Goal: Task Accomplishment & Management: Use online tool/utility

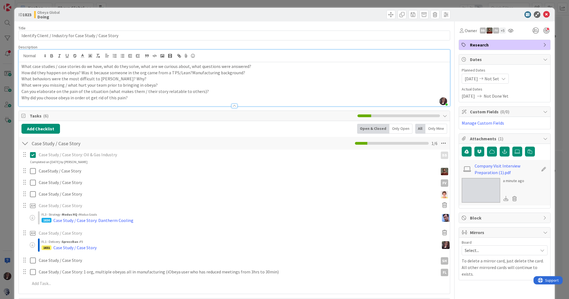
scroll to position [9, 0]
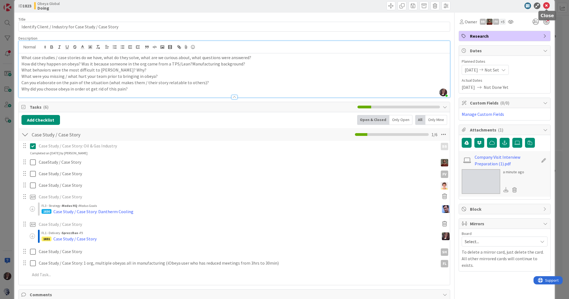
click at [547, 7] on icon at bounding box center [546, 5] width 7 height 7
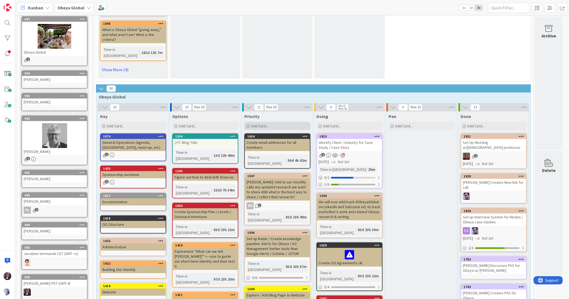
click at [265, 124] on span "Add Card..." at bounding box center [260, 126] width 18 height 5
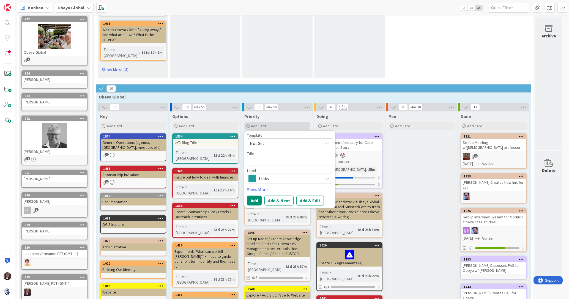
type textarea "x"
type textarea "C"
type textarea "x"
type textarea "Cr"
type textarea "x"
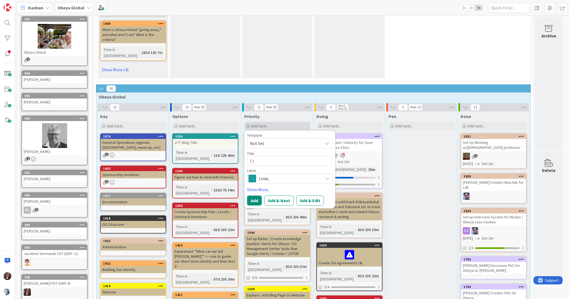
type textarea "Cre"
type textarea "x"
type textarea "Crea"
type textarea "x"
type textarea "Creat"
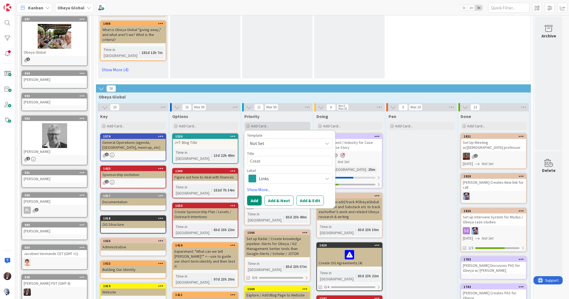
type textarea "x"
type textarea "Create"
type textarea "x"
type textarea "Create"
type textarea "x"
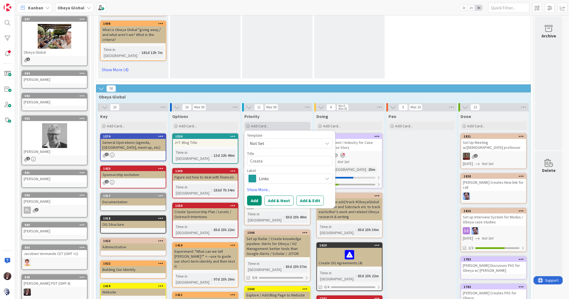
type textarea "Create L"
type textarea "x"
type textarea "Create [PERSON_NAME]"
type textarea "x"
type textarea "Create Lis"
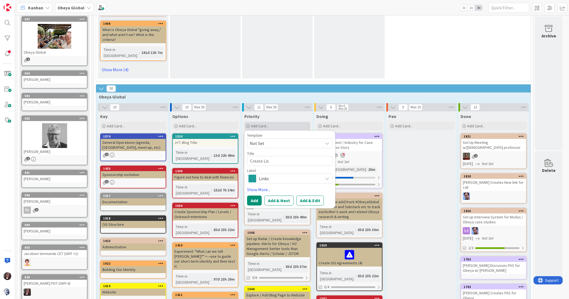
type textarea "x"
type textarea "Create List"
type textarea "x"
type textarea "Create List"
type textarea "x"
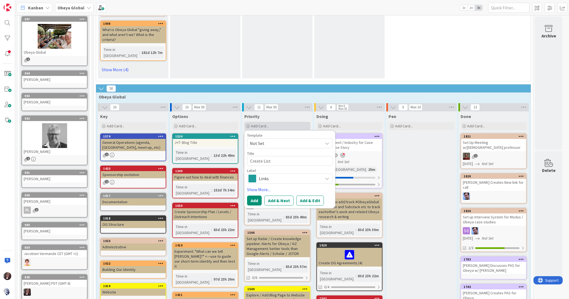
type textarea "Create List o"
type textarea "x"
type textarea "Create List of"
type textarea "x"
type textarea "Create List ofn"
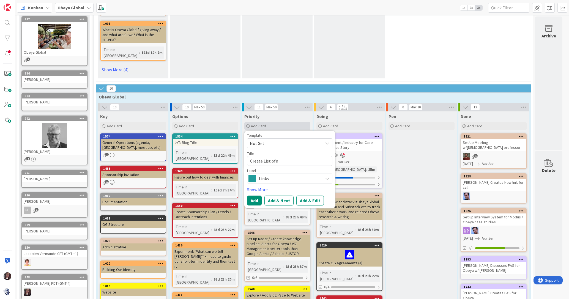
type textarea "x"
type textarea "Create List ofnQ"
type textarea "x"
type textarea "Create List ofnQs"
type textarea "x"
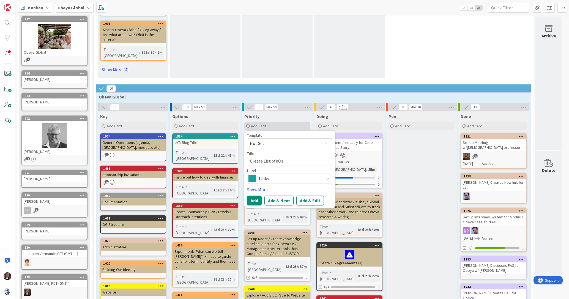
type textarea "Create List ofnQs"
type textarea "x"
type textarea "Create List ofnQs /"
type textarea "x"
type textarea "Create List ofnQs /"
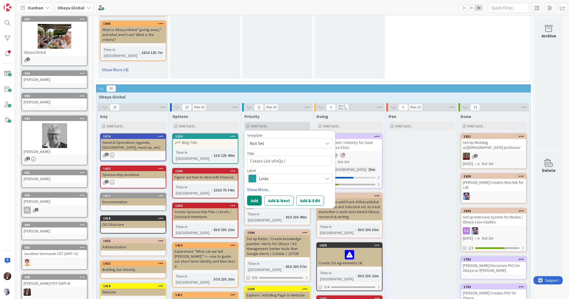
type textarea "x"
type textarea "Create List ofnQs / T"
type textarea "x"
type textarea "Create List ofnQs / To"
type textarea "x"
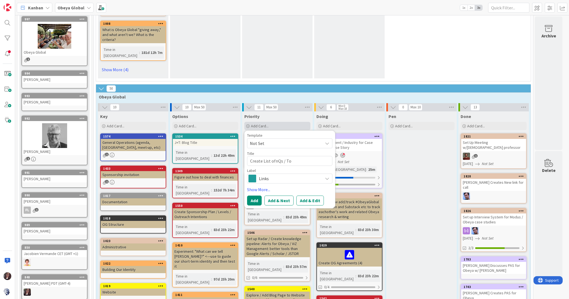
type textarea "Create List ofnQs / Top"
type textarea "x"
type textarea "Create List ofnQs / To"
type textarea "x"
type textarea "Create List ofnQs / T"
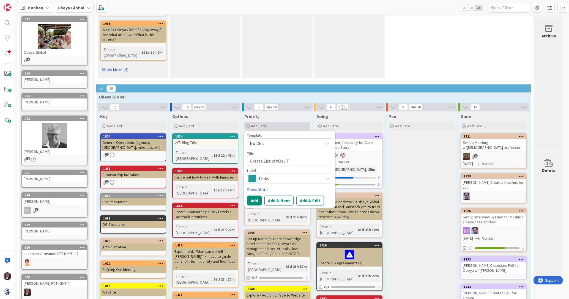
type textarea "x"
type textarea "Create List ofnQs /"
type textarea "x"
type textarea "Create List ofnQs /"
type textarea "x"
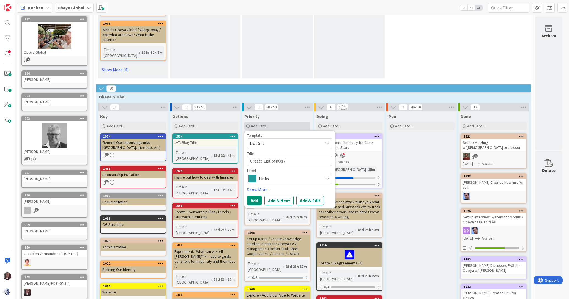
type textarea "Create List ofnQs"
type textarea "x"
type textarea "Create List ofnQs"
type textarea "x"
type textarea "Create List ofnQ"
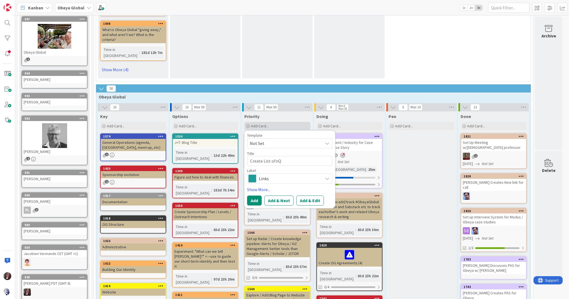
type textarea "x"
type textarea "Create List ofn"
type textarea "x"
type textarea "Create List of"
type textarea "x"
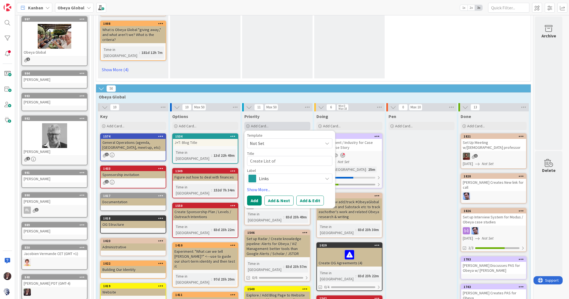
type textarea "Create List of"
type textarea "x"
type textarea "Create List of Q"
type textarea "x"
type textarea "Create List of Qs"
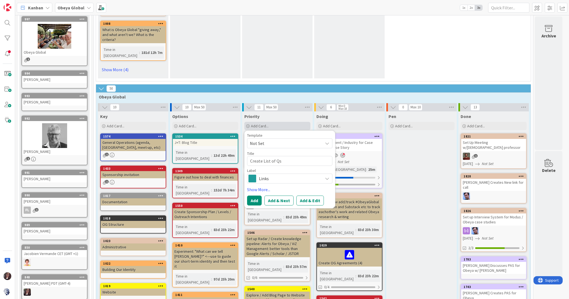
type textarea "x"
type textarea "Create List of Qs"
type textarea "x"
type textarea "Create List of Qs /"
type textarea "x"
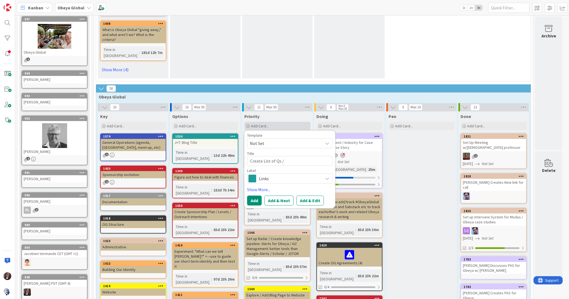
type textarea "Create List of Qs /"
type textarea "x"
type textarea "Create List of Qs / T"
type textarea "x"
type textarea "Create List of Qs / To"
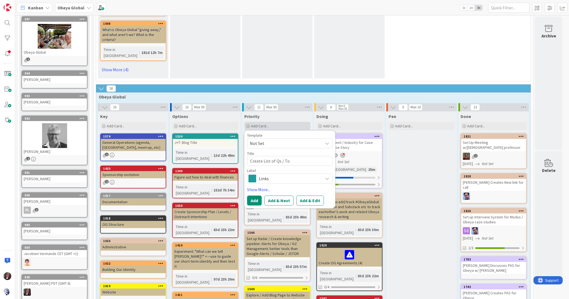
type textarea "x"
type textarea "Create List of Qs / Top"
type textarea "x"
type textarea "Create List of Qs / Topi"
type textarea "x"
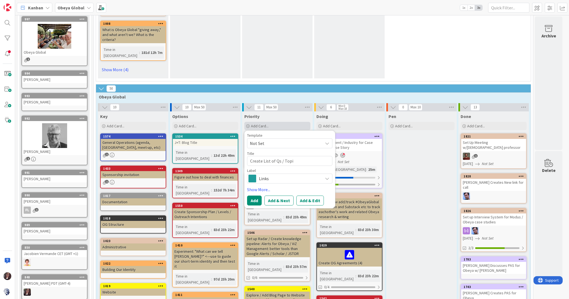
type textarea "Create List of Qs / Topic"
type textarea "x"
type textarea "Create List of Qs / Topics"
type textarea "x"
type textarea "Create List of Qs / Topics f"
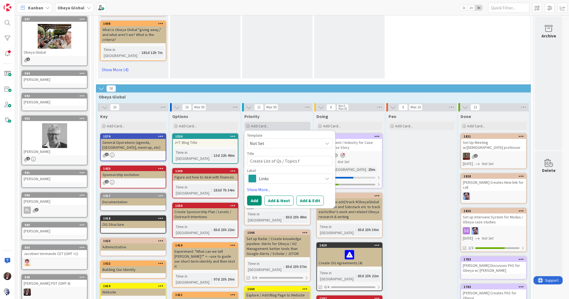
type textarea "x"
type textarea "Create List of Qs / Topics fo"
type textarea "x"
type textarea "Create List of Qs / Topics for"
type textarea "x"
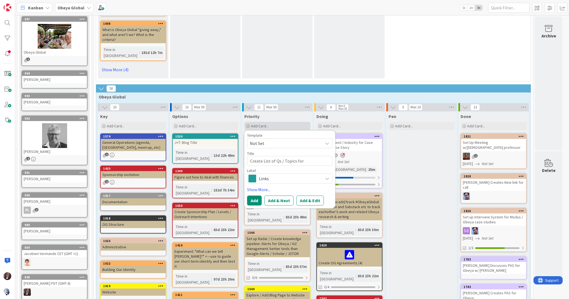
type textarea "Create List of Qs / Topics for"
type textarea "x"
type textarea "Create List of Qs / Topics for I"
type textarea "x"
type textarea "Create List of Qs / Topics for In"
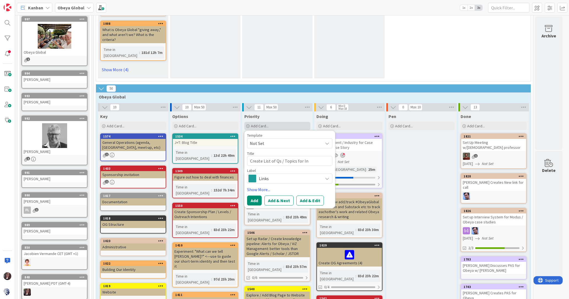
type textarea "x"
type textarea "Create List of Qs / Topics for I"
type textarea "x"
type textarea "Create List of Qs / Topics for"
type textarea "x"
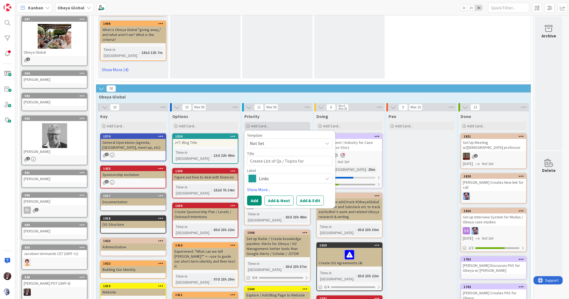
type textarea "Create List of Qs / Topics for C"
type textarea "x"
type textarea "Create List of Qs / Topics for Ca"
type textarea "x"
type textarea "Create List of Qs / Topics for Cas"
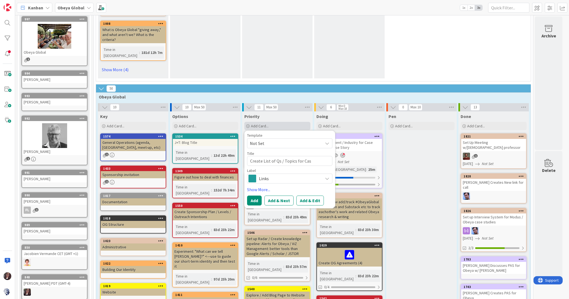
type textarea "x"
type textarea "Create List of Qs / Topics for Case"
type textarea "x"
type textarea "Create List of Qs / Topics for Case"
type textarea "x"
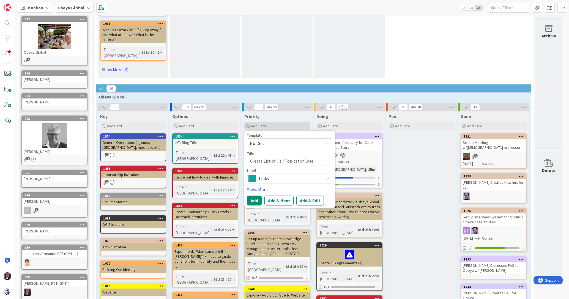
type textarea "Create List of Qs / Topics for Case S"
type textarea "x"
type textarea "Create List of Qs / Topics for Case St"
type textarea "x"
type textarea "Create List of Qs / Topics for Case Sti"
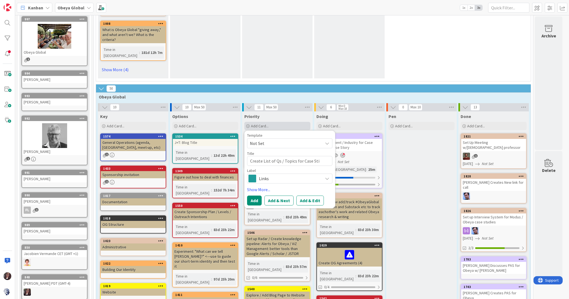
type textarea "x"
type textarea "Create List of Qs / Topics for Case Stid"
type textarea "x"
type textarea "Create List of Qs / Topics for Case Stidi"
type textarea "x"
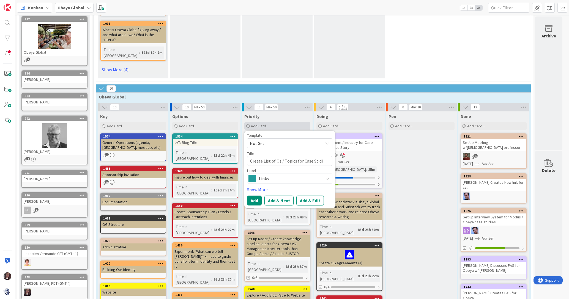
type textarea "Create List of Qs / Topics for Case Stidie"
type textarea "x"
type textarea "Create List of Qs / Topics for Case Stidies"
type textarea "x"
type textarea "Create List of Qs / Topics for Case Stidies"
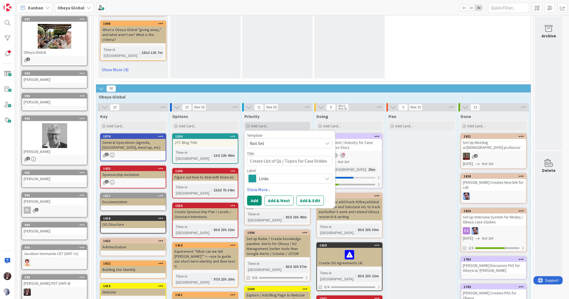
type textarea "x"
type textarea "Create List of Qs / Topics for Case Stidies"
type textarea "x"
type textarea "Create List of Qs / Topics for Case Stidie"
type textarea "x"
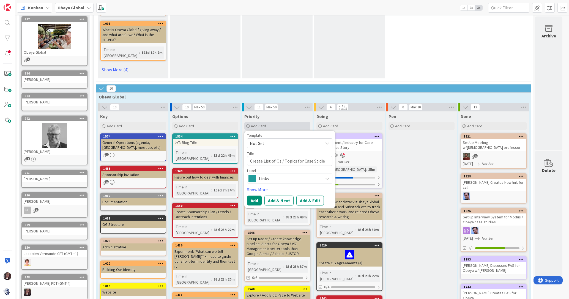
type textarea "Create List of Qs / Topics for Case Stidi"
type textarea "x"
type textarea "Create List of Qs / Topics for Case Stid"
type textarea "x"
type textarea "Create List of Qs / Topics for Case Sti"
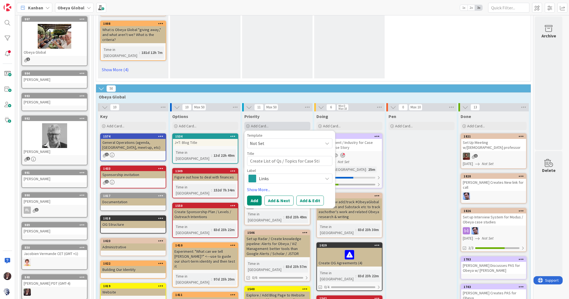
type textarea "x"
type textarea "Create List of Qs / Topics for Case St"
type textarea "x"
type textarea "Create List of Qs / Topics for Case Stu"
type textarea "x"
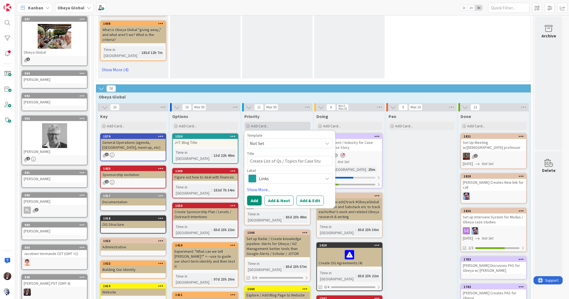
type textarea "Create List of Qs / Topics for Case Stud"
type textarea "x"
type textarea "Create List of Qs / Topics for Case Studi"
type textarea "x"
type textarea "Create List of Qs / Topics for Case Studie"
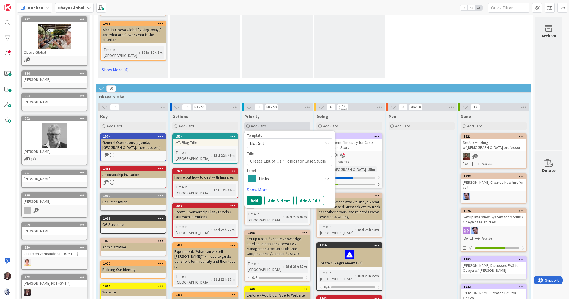
type textarea "x"
type textarea "Create List of Qs / Topics for Case Studies"
type textarea "x"
type textarea "Create List of Qs / Topics for Case Studies"
type textarea "x"
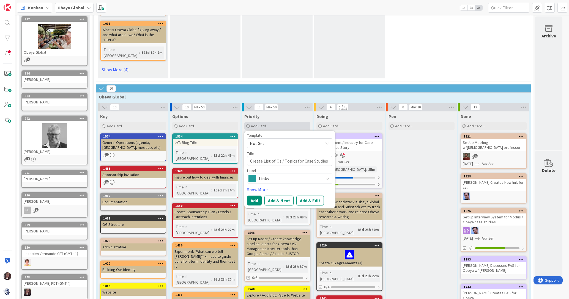
type textarea "Create List of Qs / Topics for Case Studies /"
type textarea "x"
type textarea "Create List of Qs / Topics for Case Studies /"
type textarea "x"
type textarea "Create List of Qs / Topics for Case Studies / I"
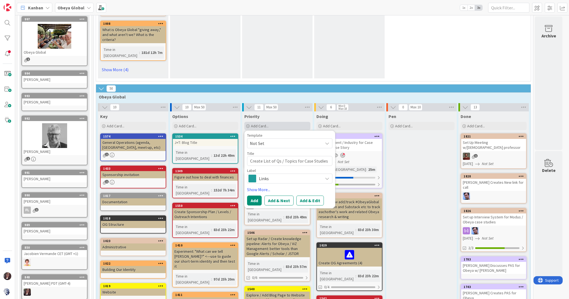
type textarea "x"
type textarea "Create List of Qs / Topics for Case Studies / In"
type textarea "x"
type textarea "Create List of Qs / Topics for Case Studies / Int"
type textarea "x"
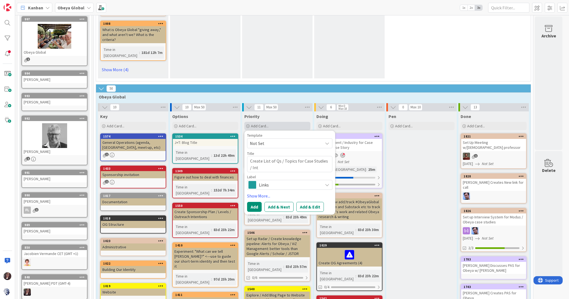
type textarea "Create List of Qs / Topics for Case Studies / Inte"
type textarea "x"
type textarea "Create List of Qs / Topics for Case Studies / Inter"
type textarea "x"
type textarea "Create List of Qs / Topics for Case Studies / Interv"
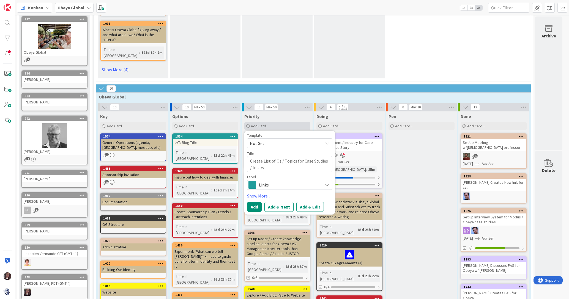
type textarea "x"
type textarea "Create List of Qs / Topics for Case Studies / Intervi"
type textarea "x"
type textarea "Create List of Qs / Topics for Case Studies / Intervie"
type textarea "x"
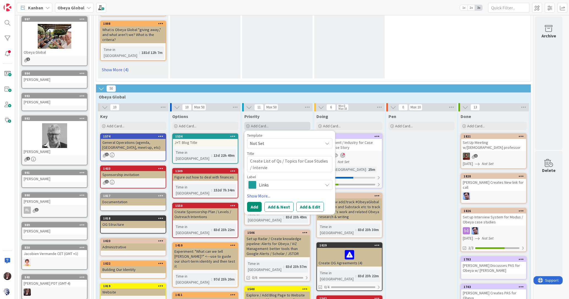
type textarea "Create List of Qs / Topics for Case Studies / Interview"
type textarea "x"
type textarea "Create List of Qs / Topics for Case Studies / Interviews"
type textarea "x"
type textarea "Create List of Qs / Topics for Case Studies / Interviews"
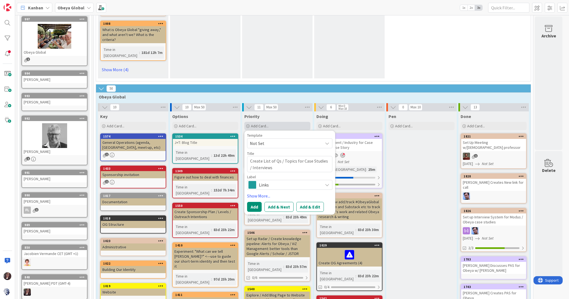
type textarea "x"
type textarea "Create List of Qs / Topics for Case Studies / Interviews &"
type textarea "x"
type textarea "Create List of Qs / Topics for Case Studies / Interviews &"
type textarea "x"
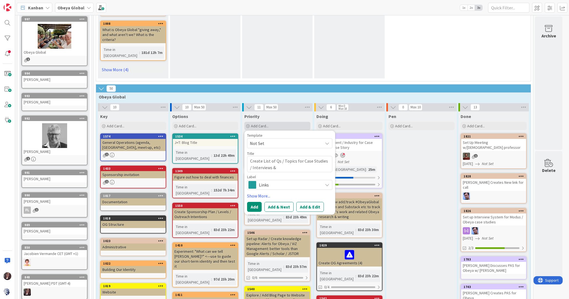
type textarea "Create List of Qs / Topics for Case Studies / Interviews & P"
type textarea "x"
type textarea "Create List of Qs / Topics for Case Studies / Interviews & Po"
type textarea "x"
type textarea "Create List of Qs / Topics for Case Studies / Interviews & Pos"
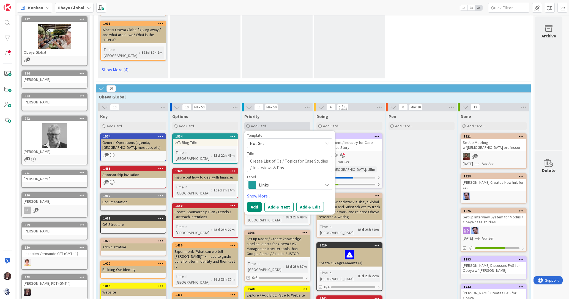
type textarea "x"
type textarea "Create List of Qs / Topics for Case Studies / Interviews & Post"
type textarea "x"
type textarea "Create List of Qs / Topics for Case Studies / Interviews & Post"
type textarea "x"
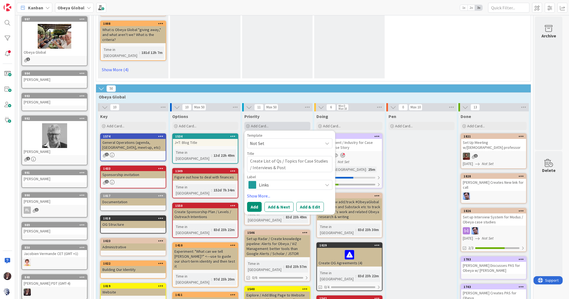
type textarea "Create List of Qs / Topics for Case Studies / Interviews & Post t"
type textarea "x"
type textarea "Create List of Qs / Topics for Case Studies / Interviews & Post to"
type textarea "x"
type textarea "Create List of Qs / Topics for Case Studies / Interviews & Post [PERSON_NAME]"
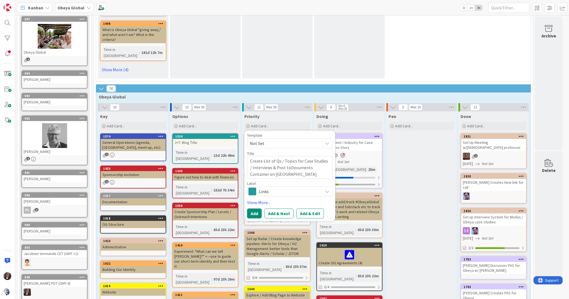
click at [286, 156] on textarea "Create List of Qs / Topics for Case Studies / Interviews & Post toDocuments Con…" at bounding box center [289, 167] width 85 height 23
click at [267, 188] on span "Links" at bounding box center [289, 192] width 61 height 8
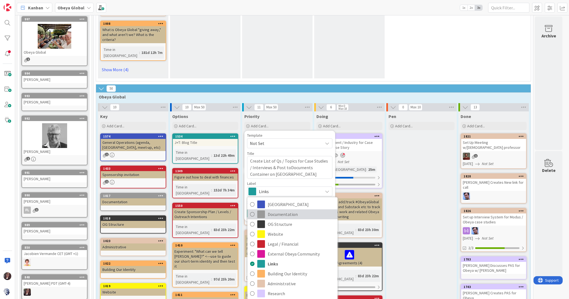
click at [252, 210] on icon at bounding box center [252, 214] width 4 height 8
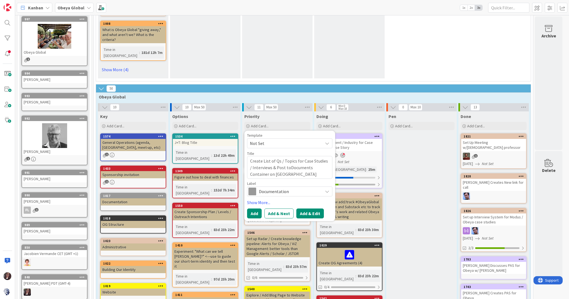
click at [304, 209] on button "Add & Edit" at bounding box center [310, 214] width 28 height 10
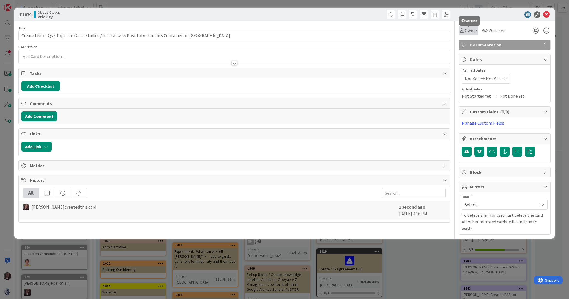
click at [468, 32] on span "Owner" at bounding box center [471, 30] width 12 height 7
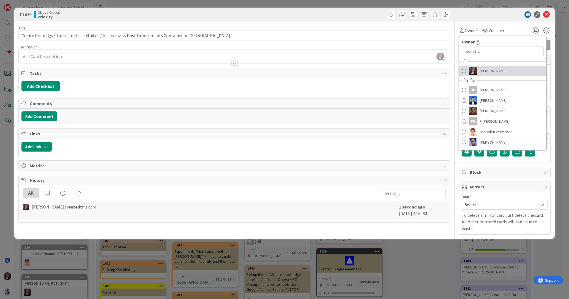
click at [479, 69] on link "[PERSON_NAME]" at bounding box center [503, 71] width 88 height 10
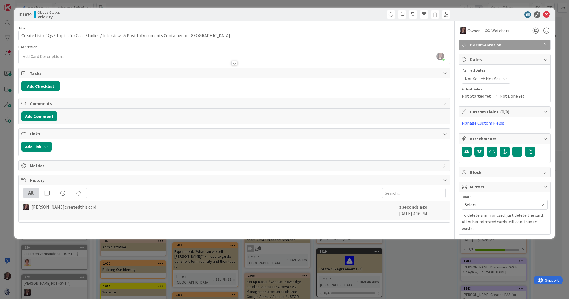
click at [480, 77] on icon at bounding box center [482, 79] width 7 height 4
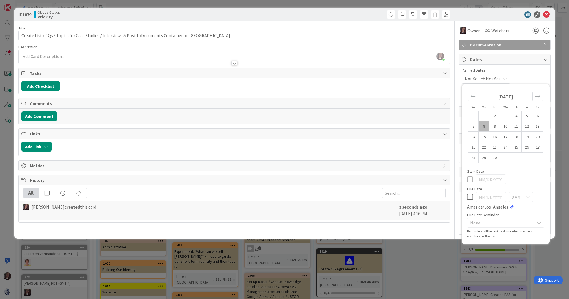
click at [484, 126] on td "8" at bounding box center [484, 126] width 11 height 10
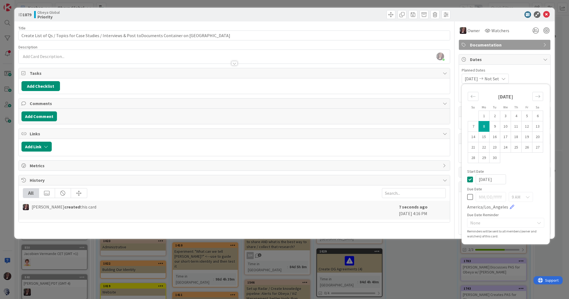
click at [499, 79] on span "Not Set" at bounding box center [492, 78] width 15 height 7
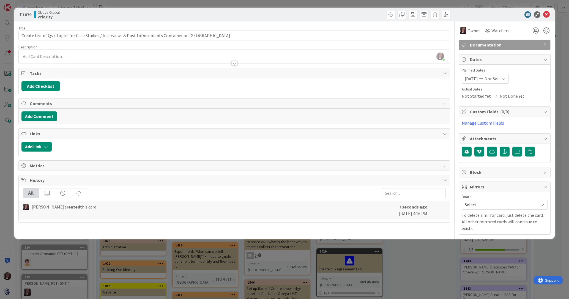
click at [499, 77] on span "Not Set" at bounding box center [492, 78] width 15 height 7
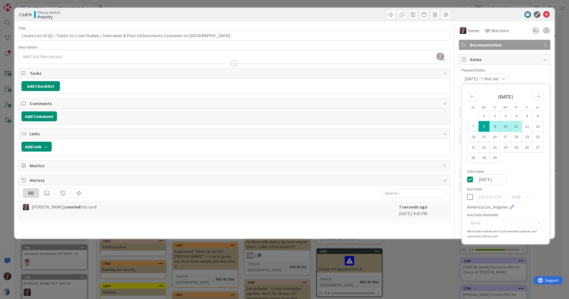
click at [516, 126] on td "11" at bounding box center [516, 126] width 11 height 10
click at [547, 14] on icon at bounding box center [546, 14] width 7 height 7
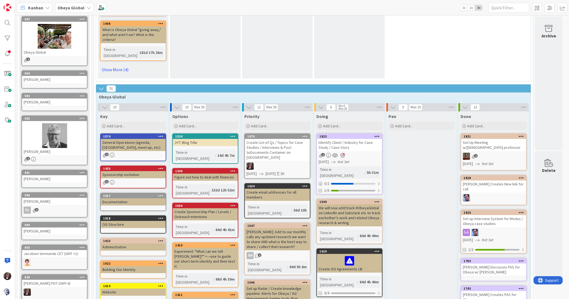
click at [281, 139] on div "Create List of Qs / Topics for Case Studies / Interviews & Post toDocuments Con…" at bounding box center [277, 150] width 65 height 22
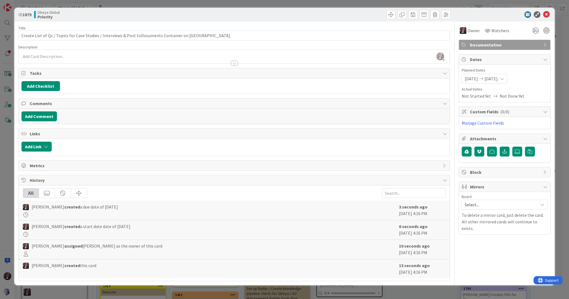
click at [477, 185] on span "Mirrors" at bounding box center [505, 187] width 70 height 7
click at [479, 205] on span "Select..." at bounding box center [500, 205] width 70 height 8
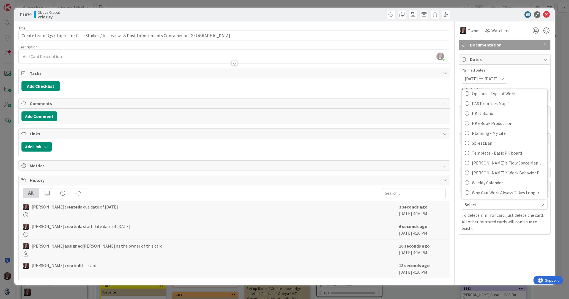
scroll to position [294, 0]
click at [469, 142] on icon at bounding box center [467, 142] width 4 height 8
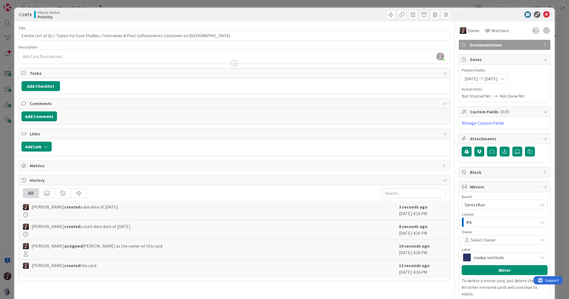
click at [502, 220] on div "P3" at bounding box center [501, 222] width 73 height 9
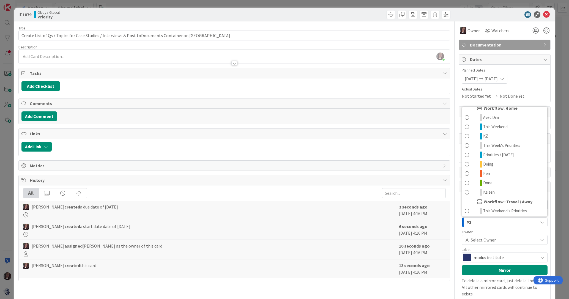
scroll to position [157, 0]
click at [491, 154] on span "Priorities / [DATE]" at bounding box center [498, 153] width 31 height 7
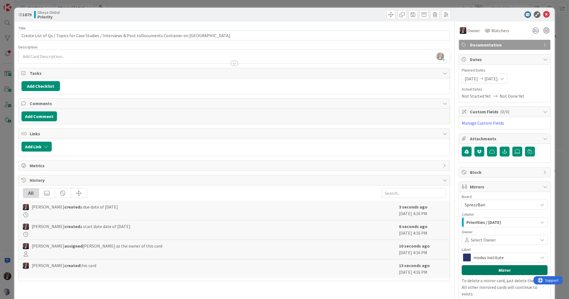
click at [499, 268] on button "Mirror" at bounding box center [505, 270] width 86 height 10
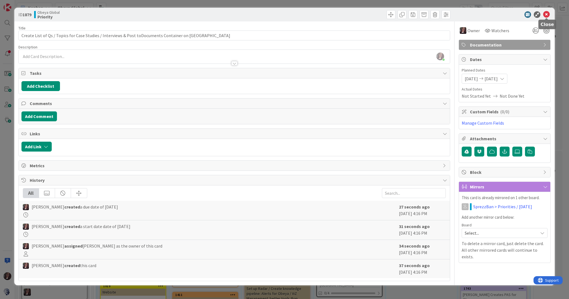
click at [547, 13] on icon at bounding box center [546, 14] width 7 height 7
